Goal: Task Accomplishment & Management: Manage account settings

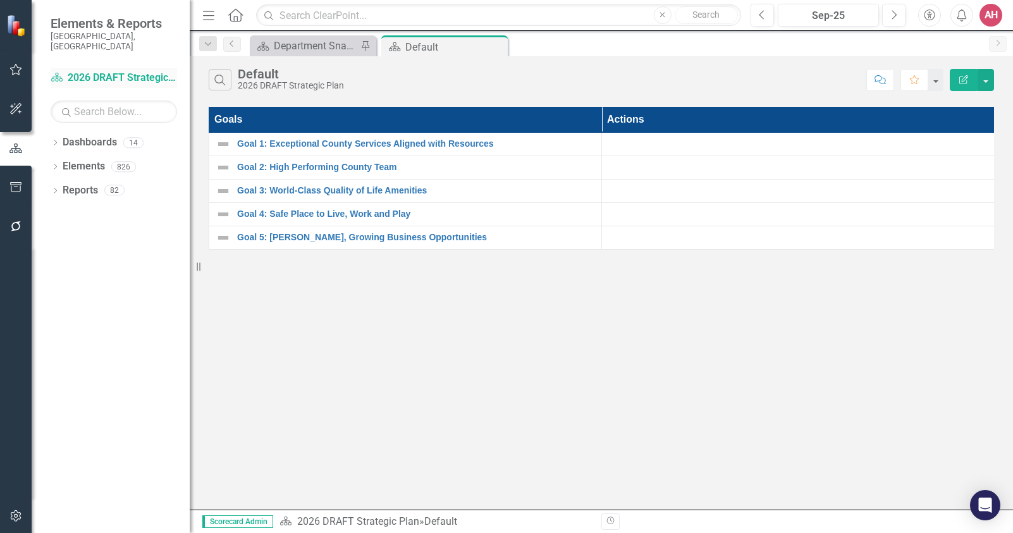
click at [104, 71] on link "Dashboard 2026 DRAFT Strategic Plan" at bounding box center [114, 78] width 126 height 15
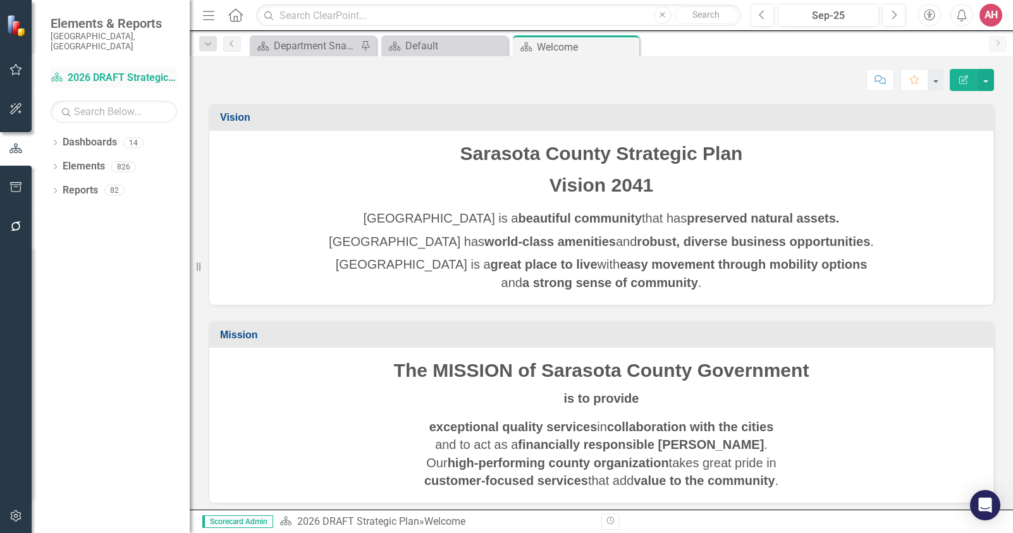
click at [66, 71] on link "Dashboard 2026 DRAFT Strategic Plan" at bounding box center [114, 78] width 126 height 15
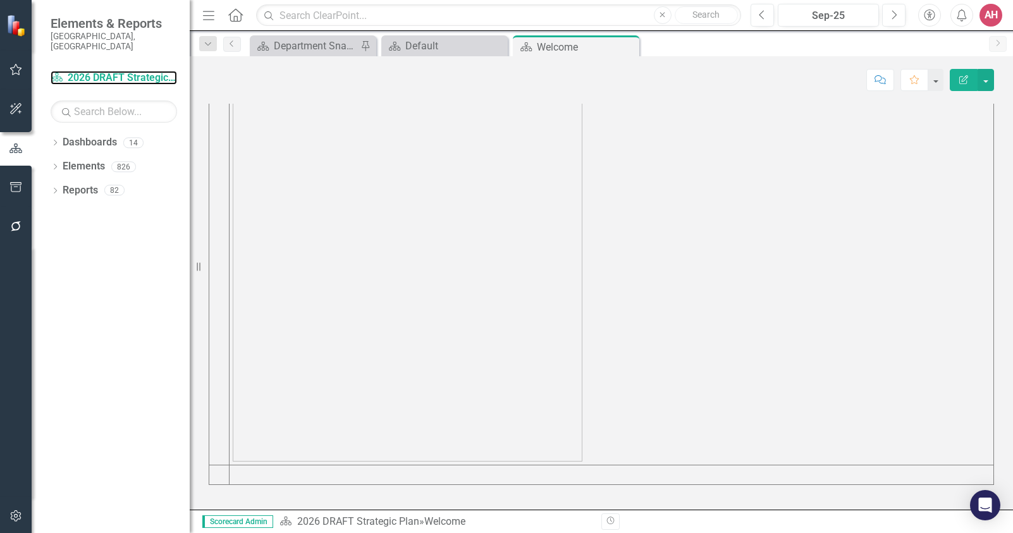
scroll to position [579, 0]
click at [59, 140] on icon "Dropdown" at bounding box center [55, 143] width 9 height 7
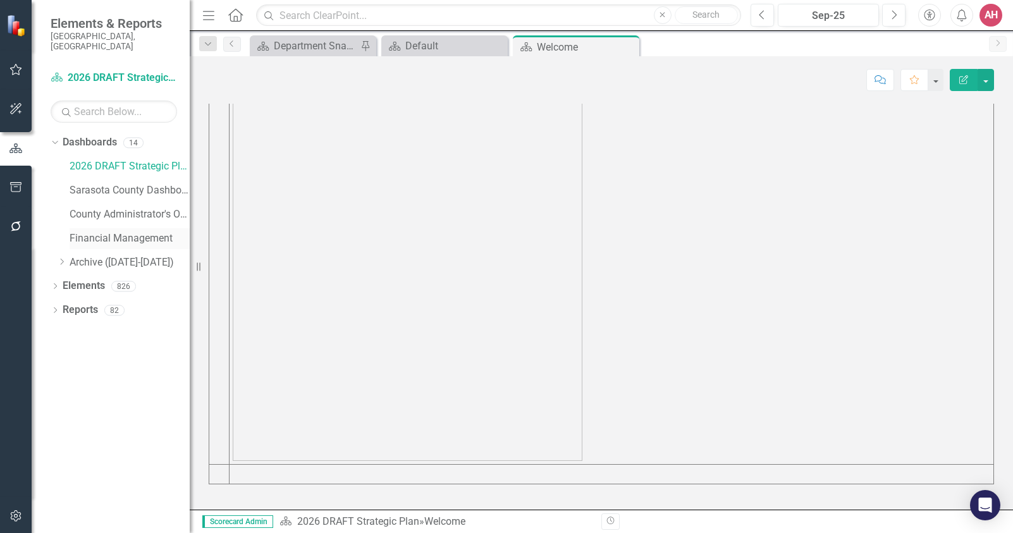
click at [129, 231] on link "Financial Management" at bounding box center [130, 238] width 120 height 15
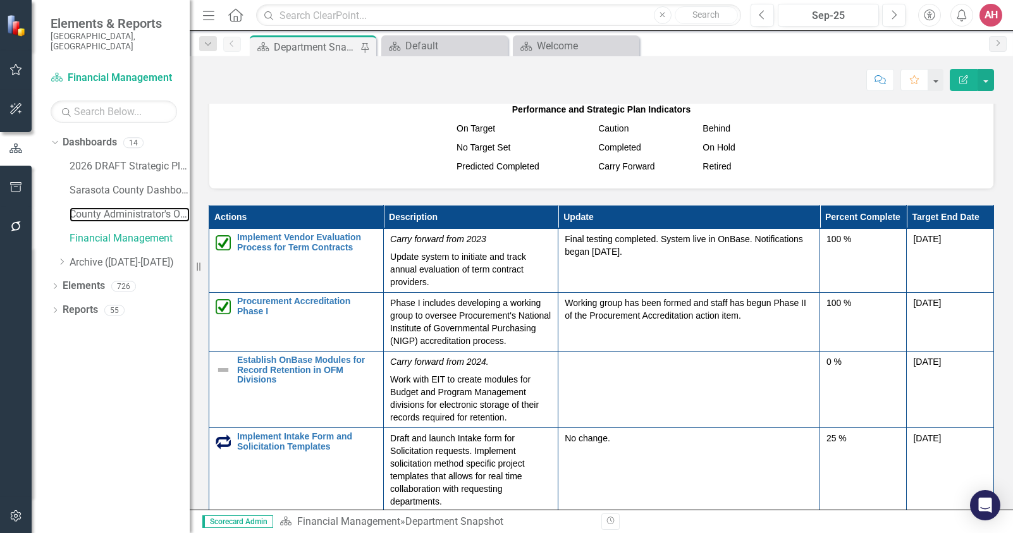
scroll to position [63, 0]
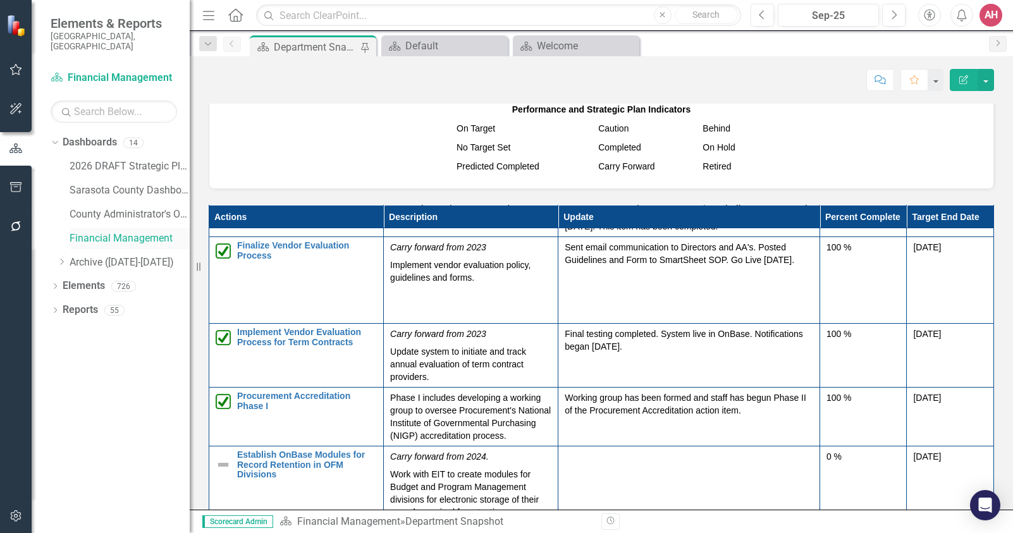
click at [147, 231] on link "Financial Management" at bounding box center [130, 238] width 120 height 15
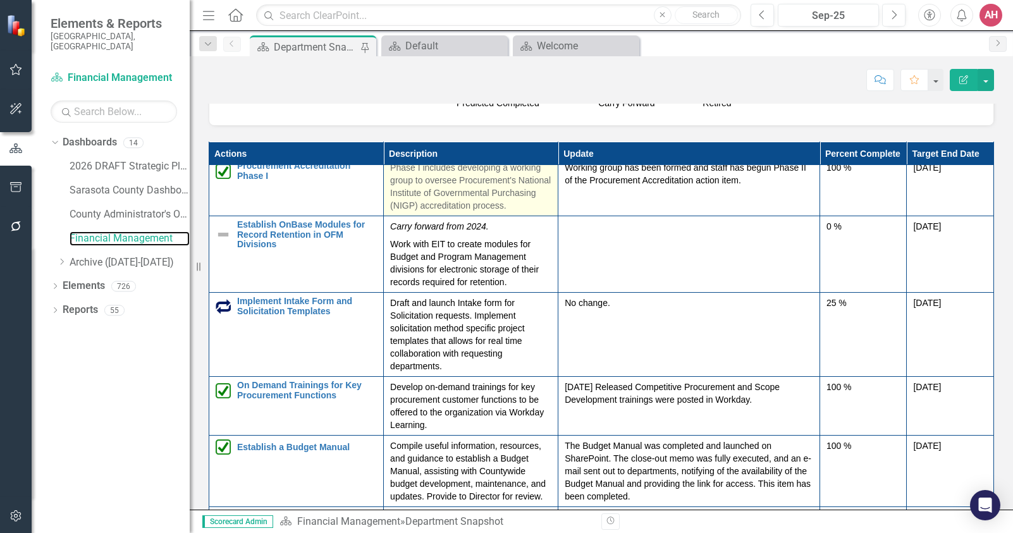
scroll to position [253, 0]
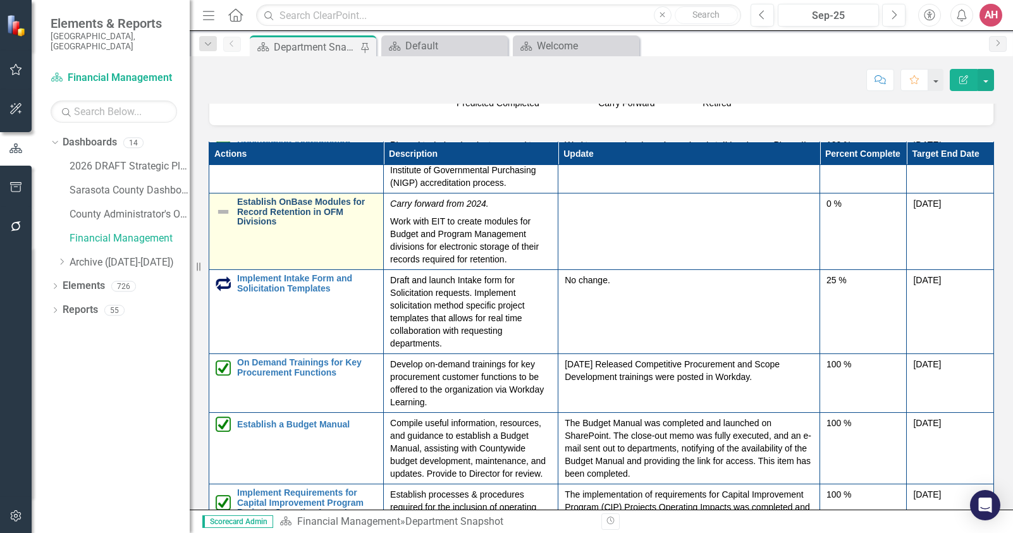
click at [292, 225] on link "Establish OnBase Modules for Record Retention in OFM Divisions" at bounding box center [307, 211] width 140 height 29
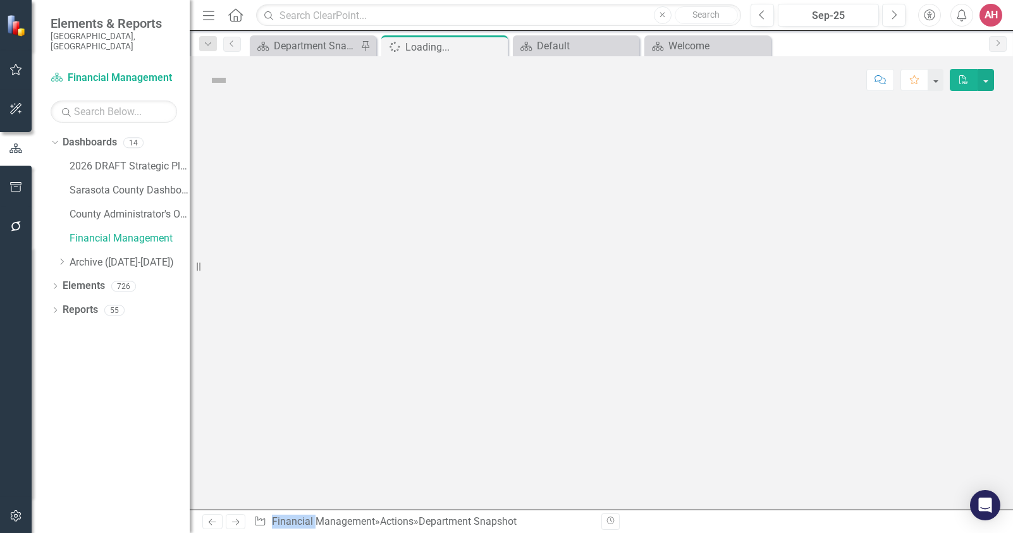
click at [292, 225] on div at bounding box center [601, 307] width 823 height 406
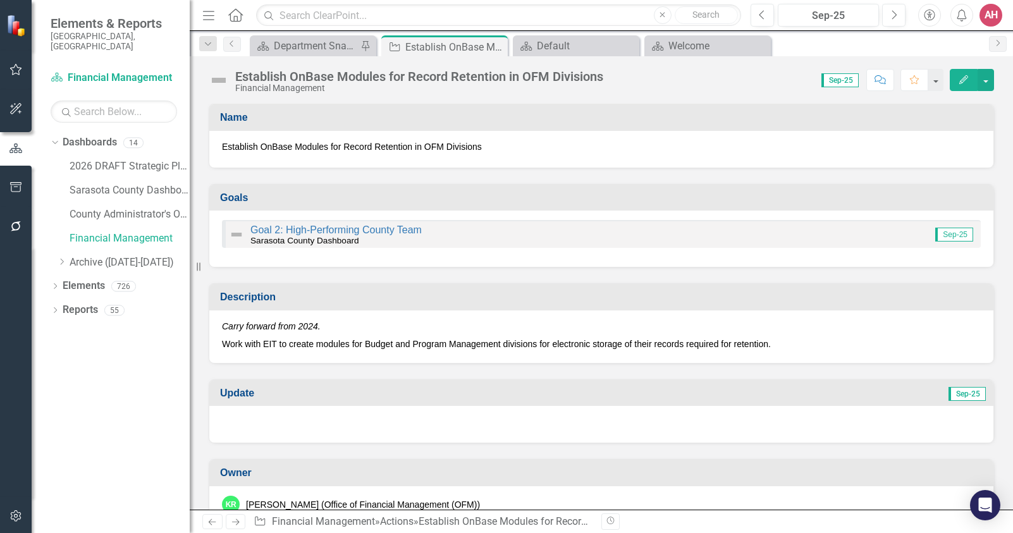
click at [965, 85] on button "Edit" at bounding box center [964, 80] width 28 height 22
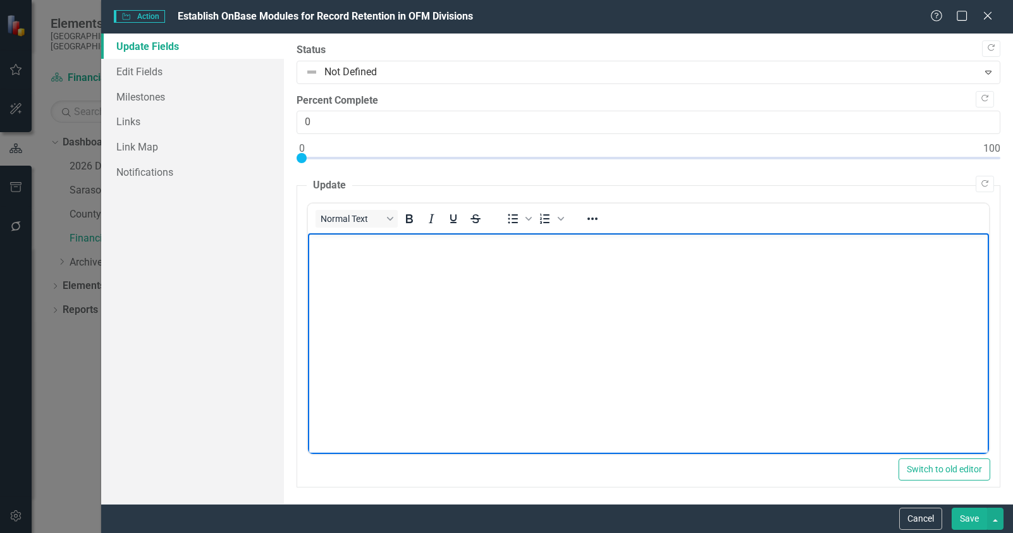
click at [356, 255] on body "Rich Text Area. Press ALT-0 for help." at bounding box center [647, 328] width 681 height 190
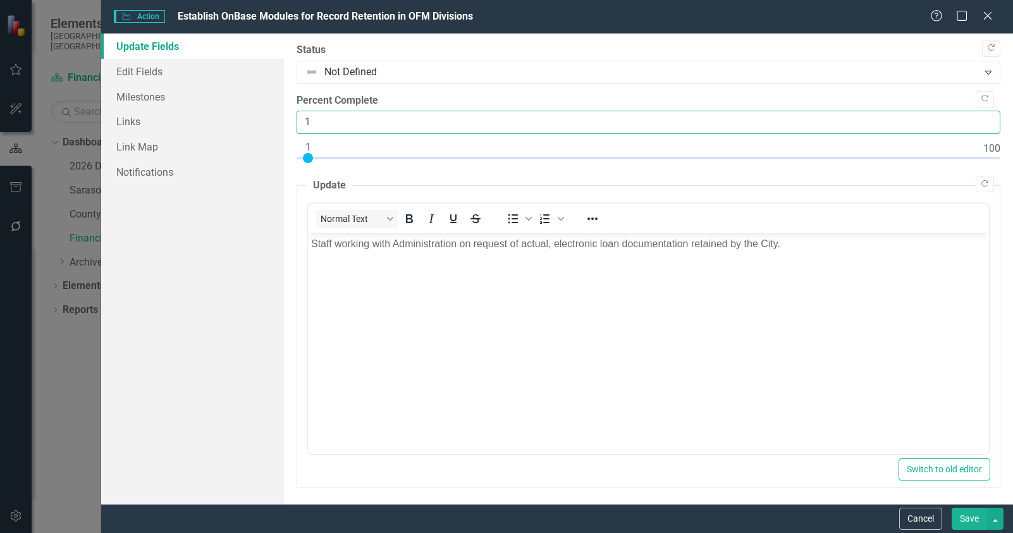
click at [977, 115] on input "1" at bounding box center [649, 122] width 704 height 23
click at [977, 115] on input "76" at bounding box center [649, 122] width 704 height 23
type input "75"
click at [981, 125] on input "75" at bounding box center [649, 122] width 704 height 23
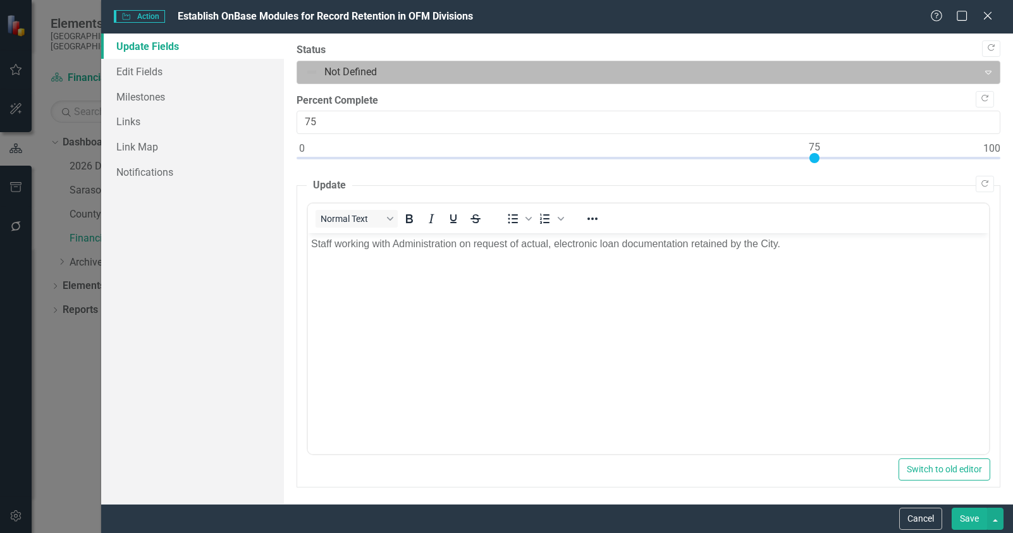
click at [318, 72] on div at bounding box center [637, 72] width 665 height 17
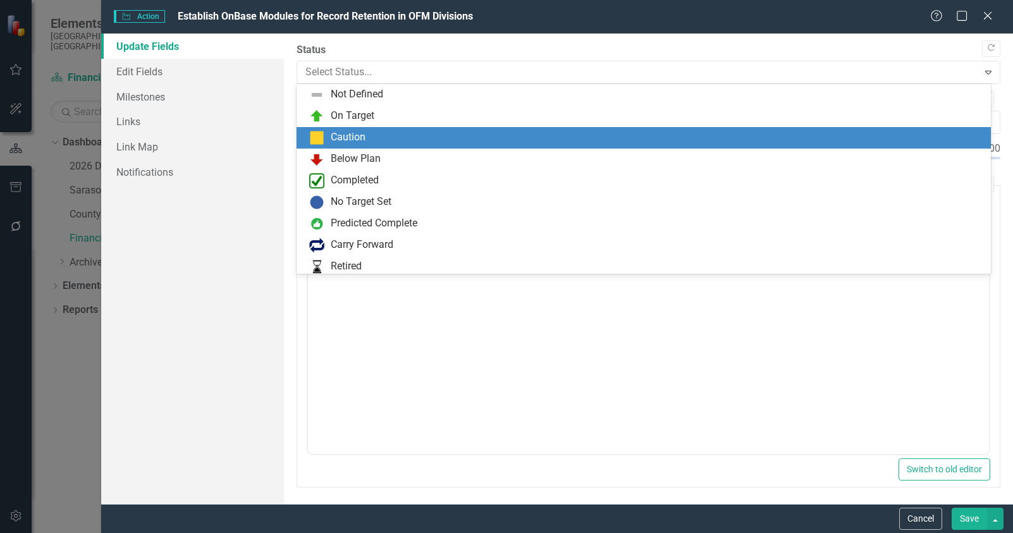
click at [319, 132] on img at bounding box center [316, 137] width 15 height 15
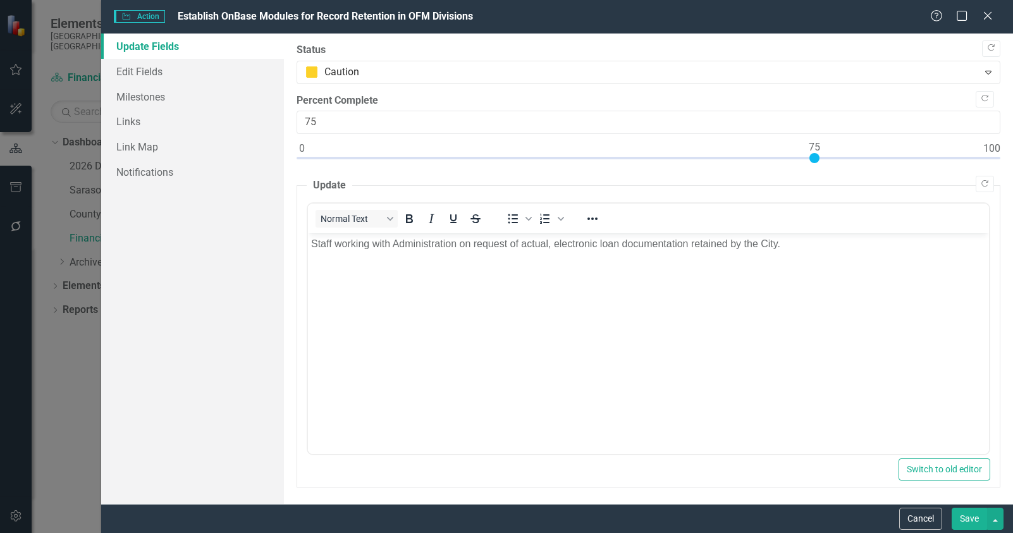
scroll to position [3, 0]
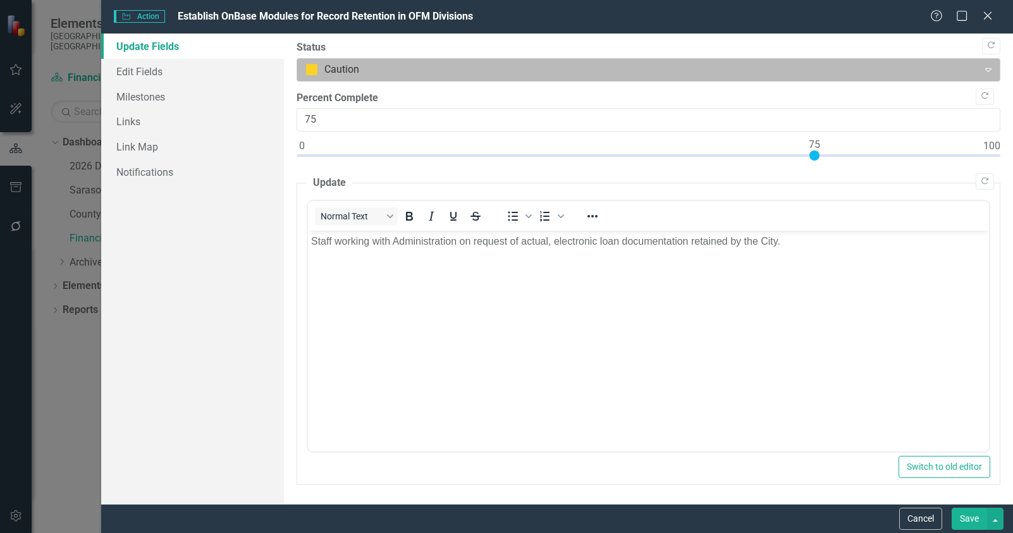
click at [983, 61] on div "Expand" at bounding box center [988, 69] width 23 height 20
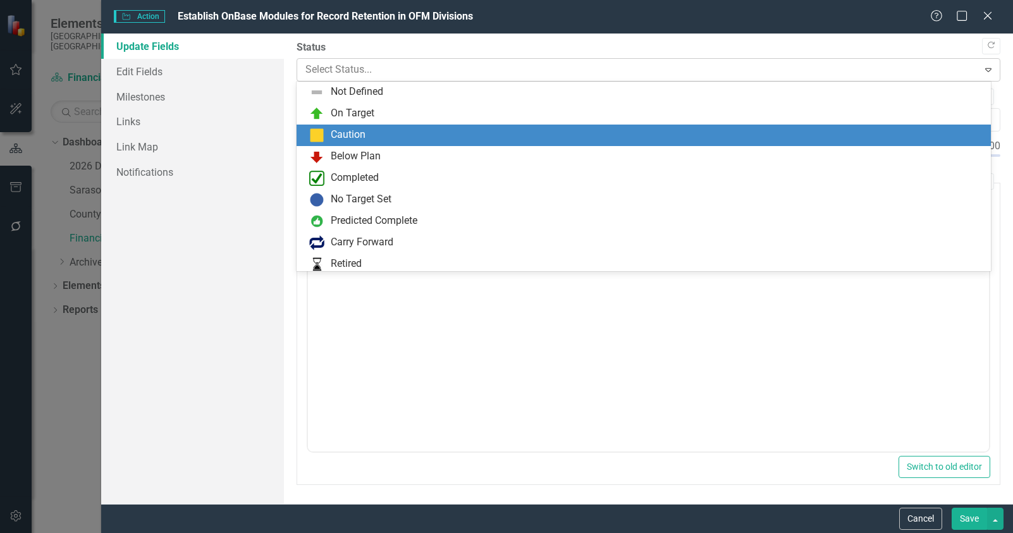
scroll to position [25, 0]
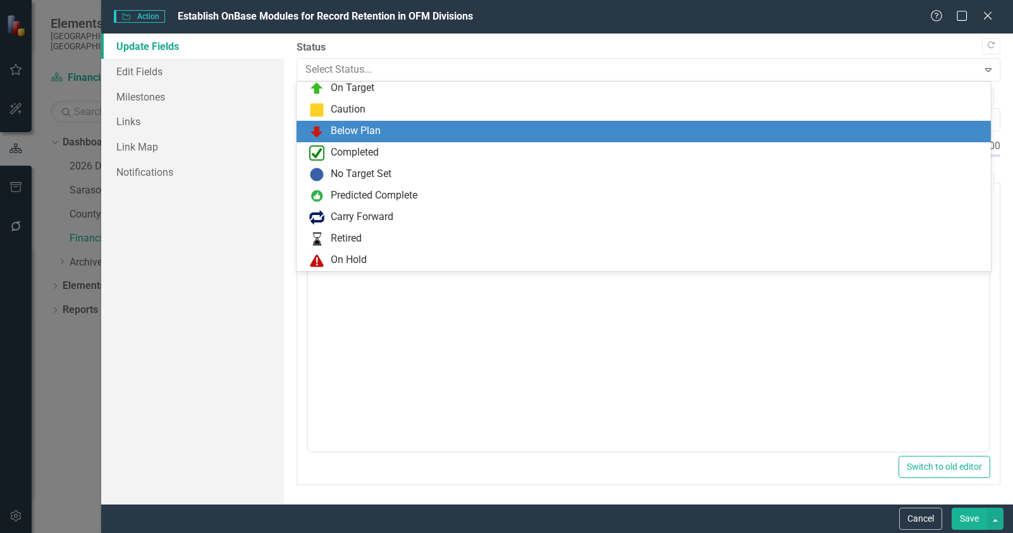
click at [379, 123] on div "Below Plan" at bounding box center [644, 132] width 694 height 22
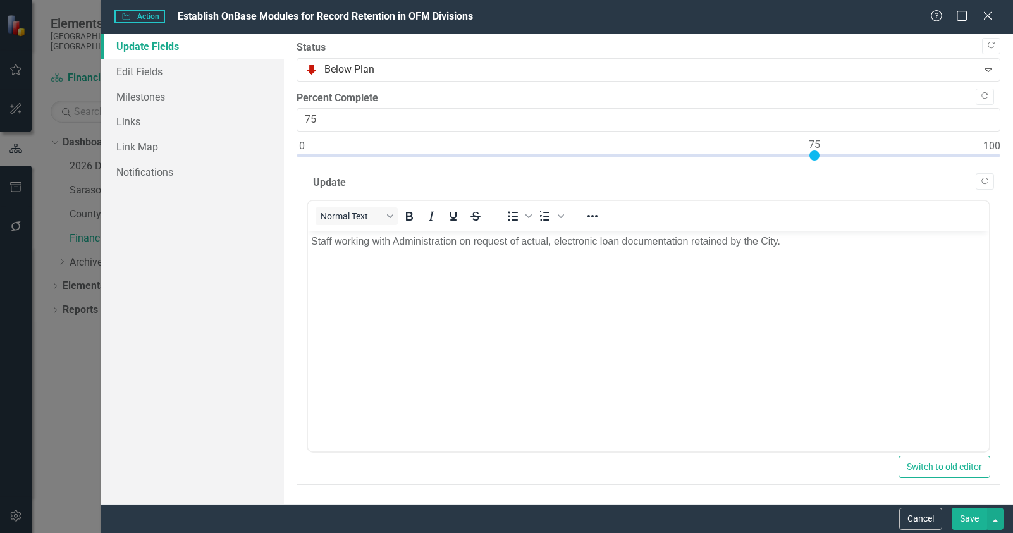
click at [968, 519] on button "Save" at bounding box center [969, 519] width 35 height 22
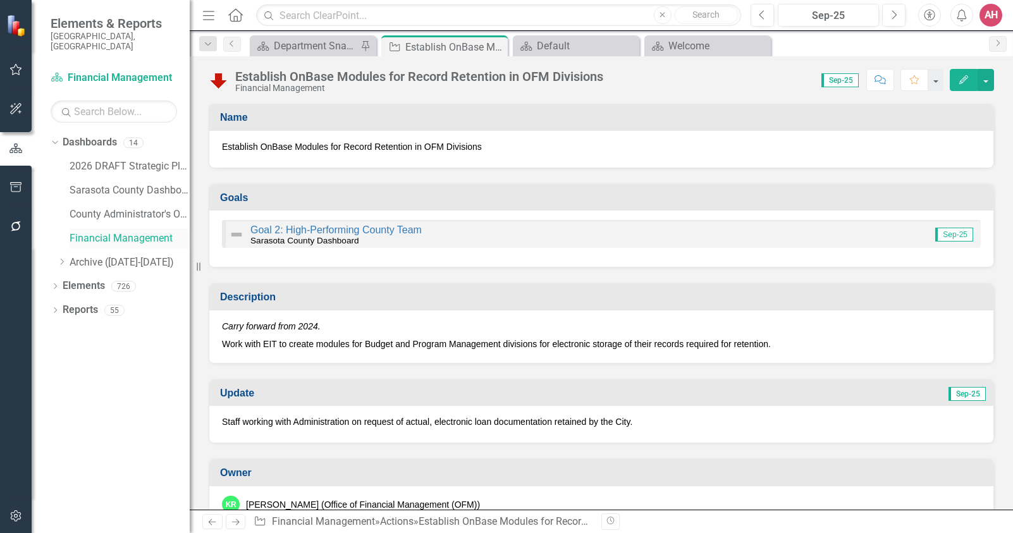
click at [79, 231] on link "Financial Management" at bounding box center [130, 238] width 120 height 15
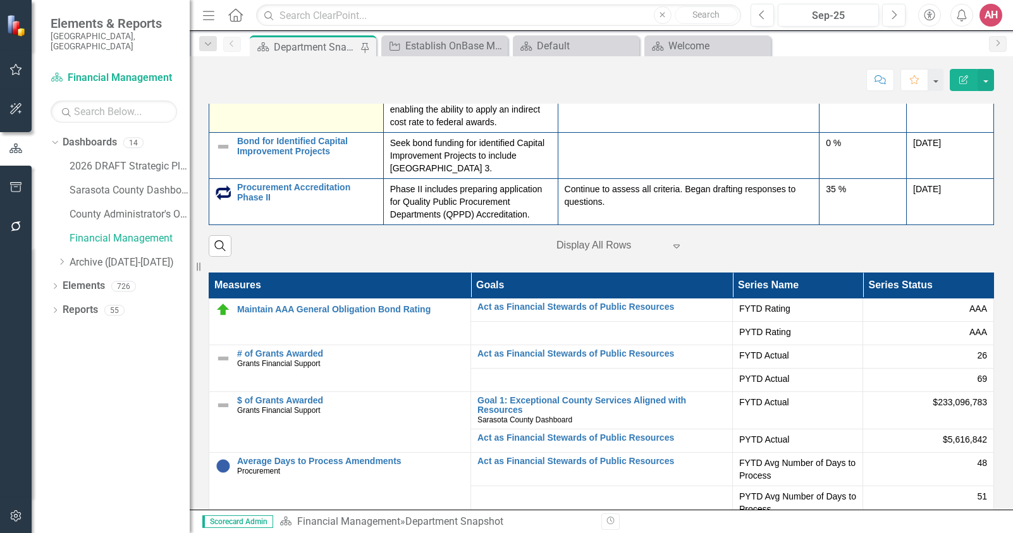
scroll to position [471, 0]
